Goal: Information Seeking & Learning: Understand process/instructions

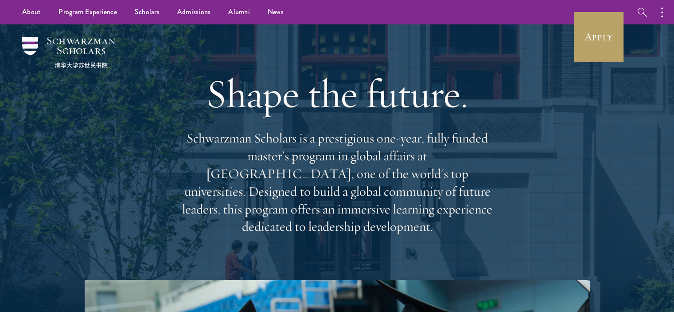
click at [312, 109] on h1 "Shape the future." at bounding box center [337, 94] width 319 height 50
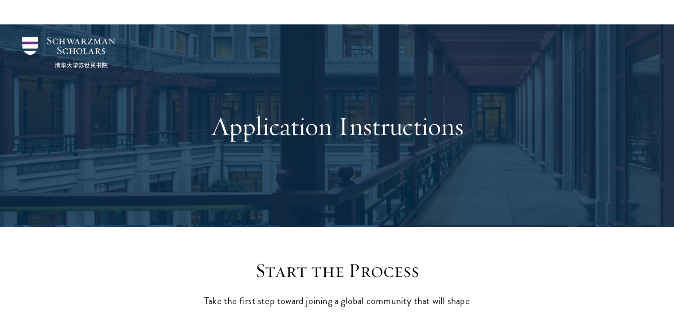
scroll to position [384, 0]
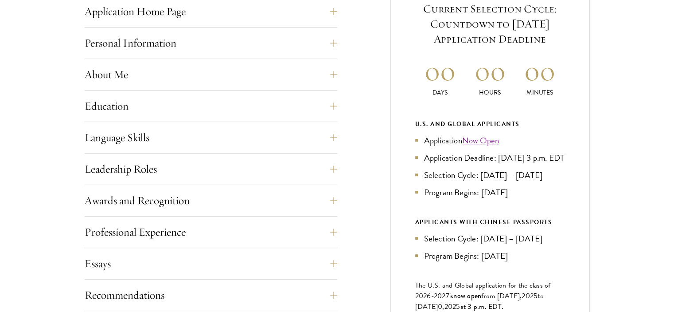
click at [587, 90] on div "Current Selection Cycle: Countdown to [DATE] Application Deadline 00 Days 00 Ho…" at bounding box center [489, 192] width 199 height 437
